Goal: Complete application form

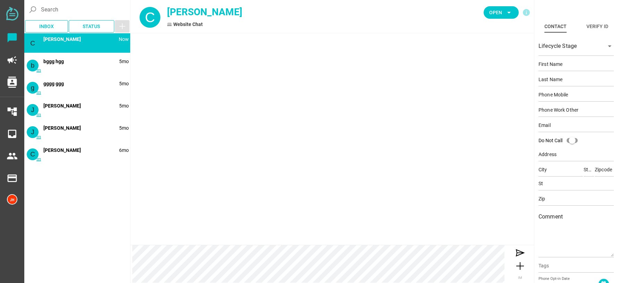
type input "[PERSON_NAME]"
type input "[EMAIL_ADDRESS][DOMAIN_NAME]"
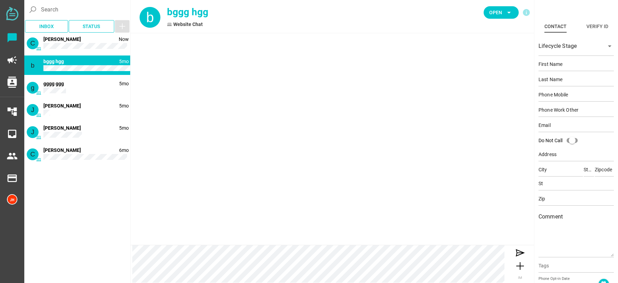
type input "bggg"
type input "hgg"
type input "[EMAIL_ADDRESS][DOMAIN_NAME]"
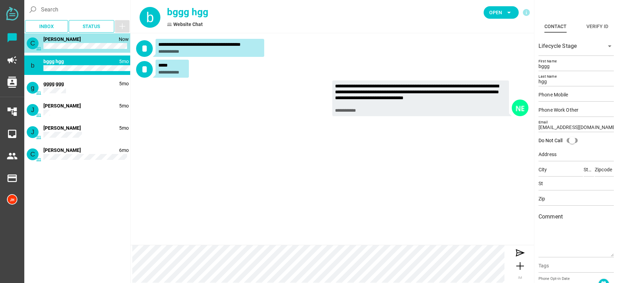
click at [86, 34] on div "C Now [PERSON_NAME]" at bounding box center [77, 42] width 106 height 19
type input "[PERSON_NAME]"
type input "[EMAIL_ADDRESS][DOMAIN_NAME]"
